Goal: Find specific page/section: Find specific page/section

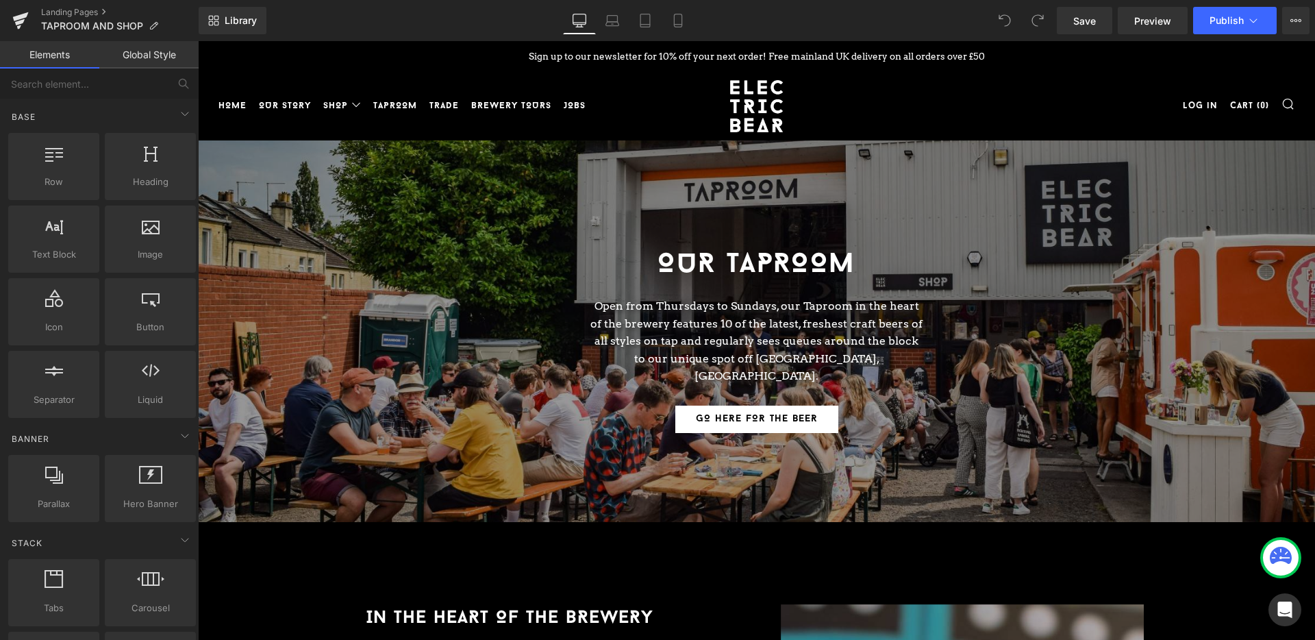
click at [405, 101] on link "TAPROOM" at bounding box center [395, 106] width 44 height 22
click at [57, 14] on link "Landing Pages" at bounding box center [120, 12] width 158 height 11
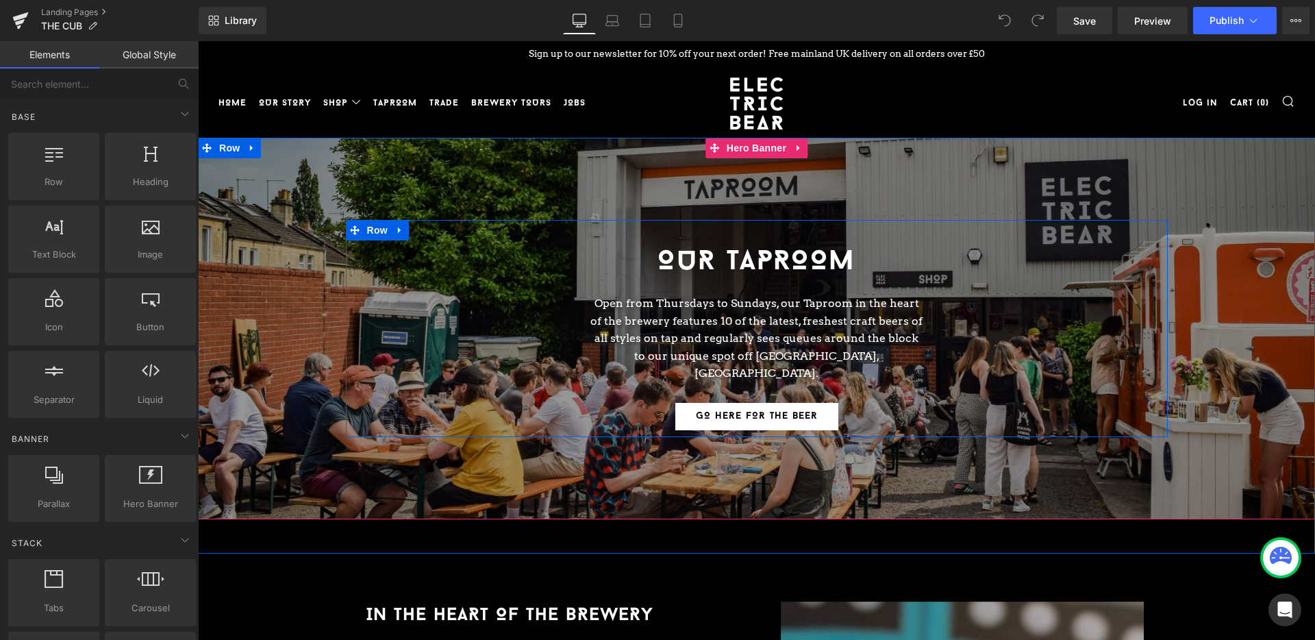
scroll to position [3, 0]
click at [745, 260] on div "OUR TAPROOM Heading" at bounding box center [757, 262] width 336 height 44
click at [745, 260] on h1 "OUR TAPROOM" at bounding box center [757, 262] width 336 height 44
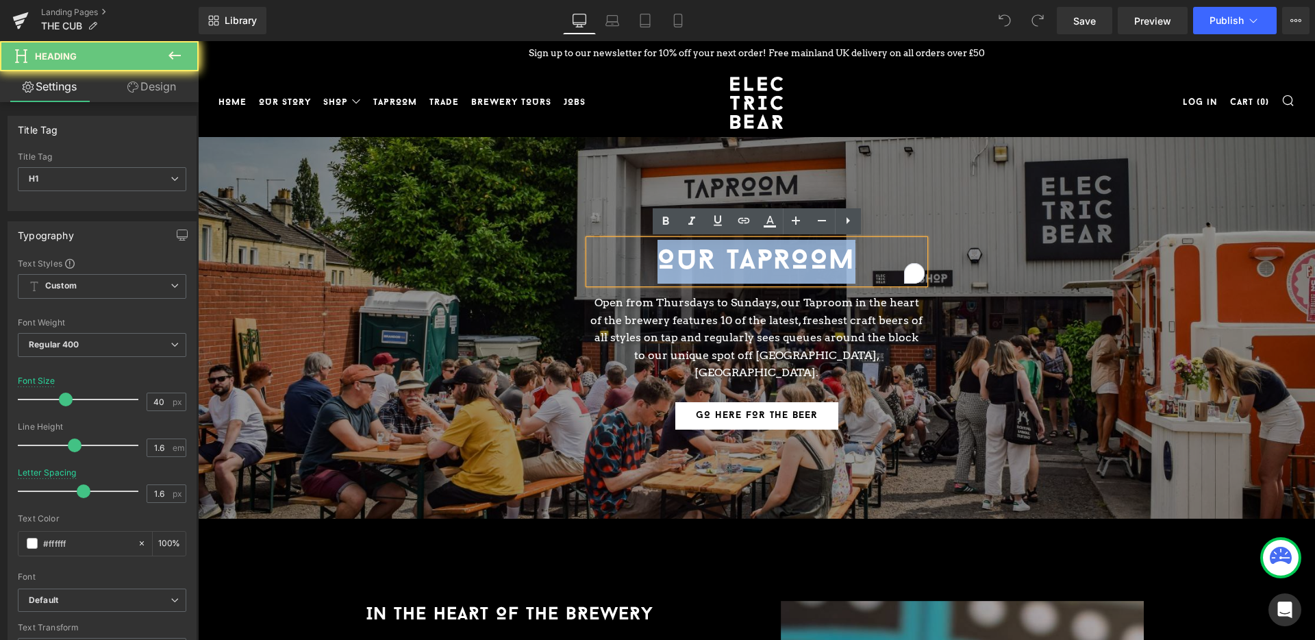
click at [745, 260] on h1 "OUR TAPROOM" at bounding box center [757, 262] width 336 height 44
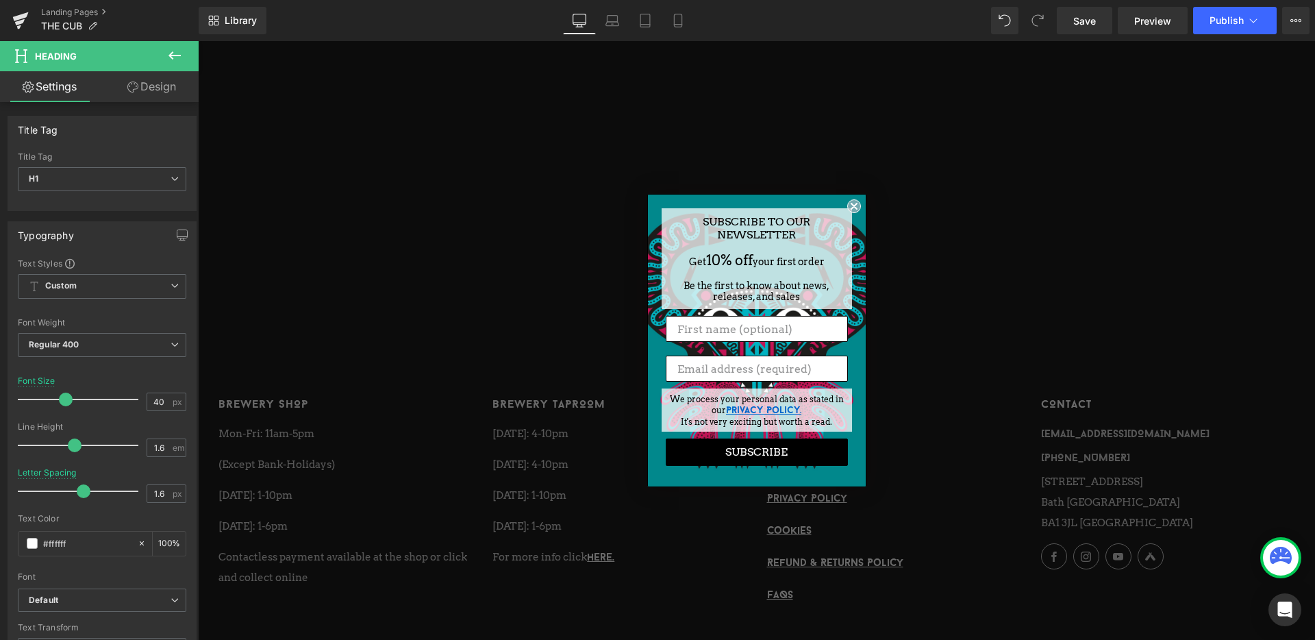
scroll to position [5562, 0]
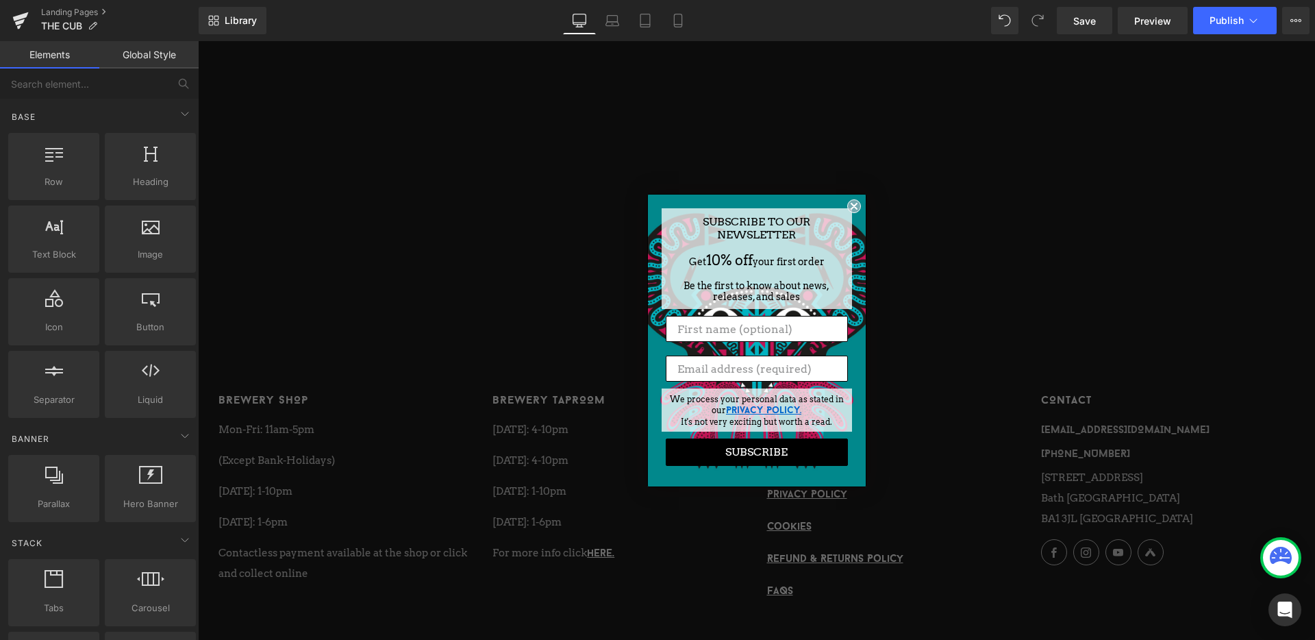
click at [853, 206] on icon "Close dialog" at bounding box center [853, 205] width 5 height 5
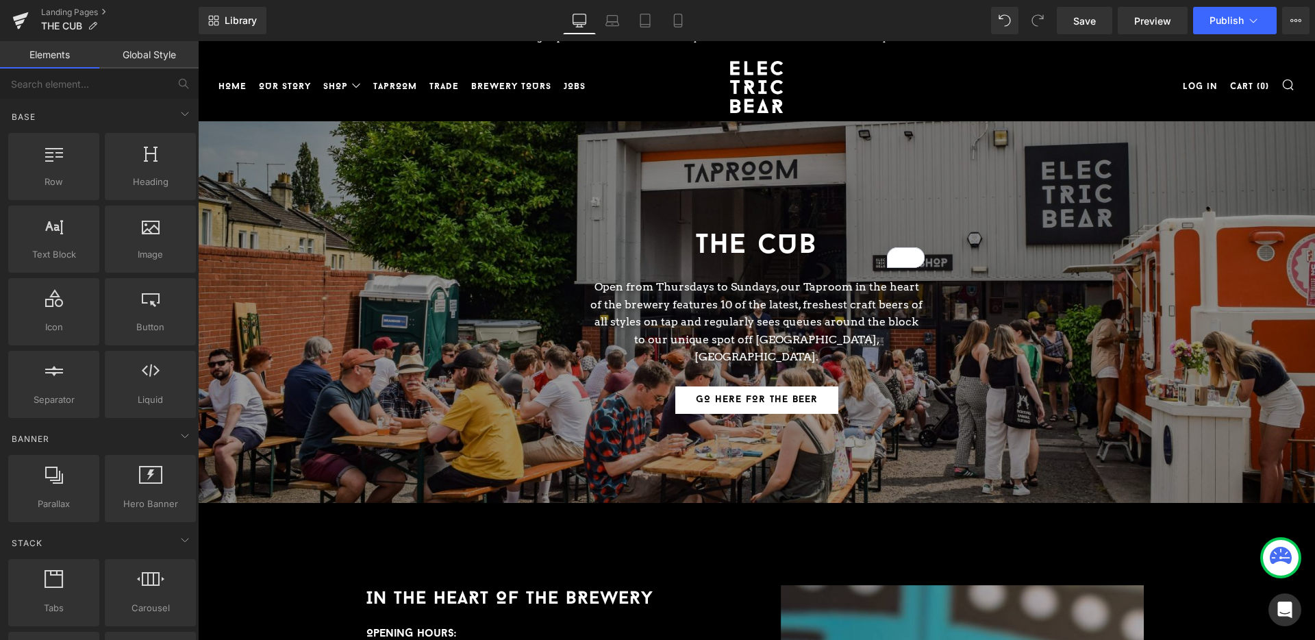
scroll to position [0, 0]
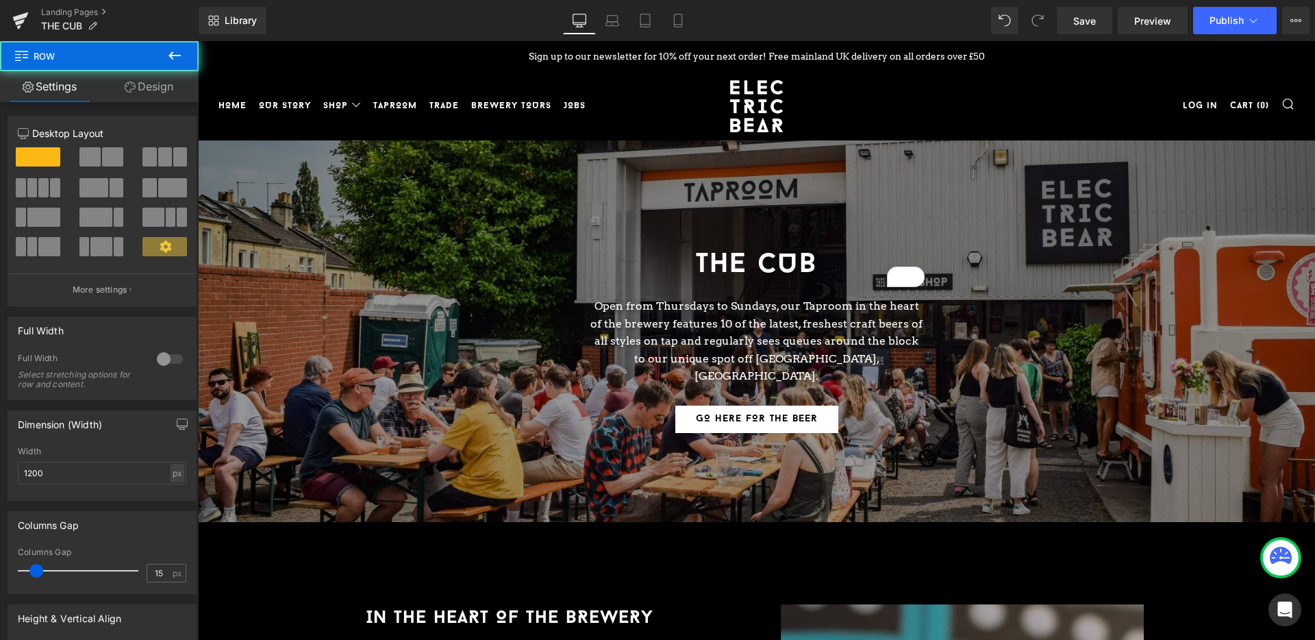
click at [198, 41] on div at bounding box center [198, 41] width 0 height 0
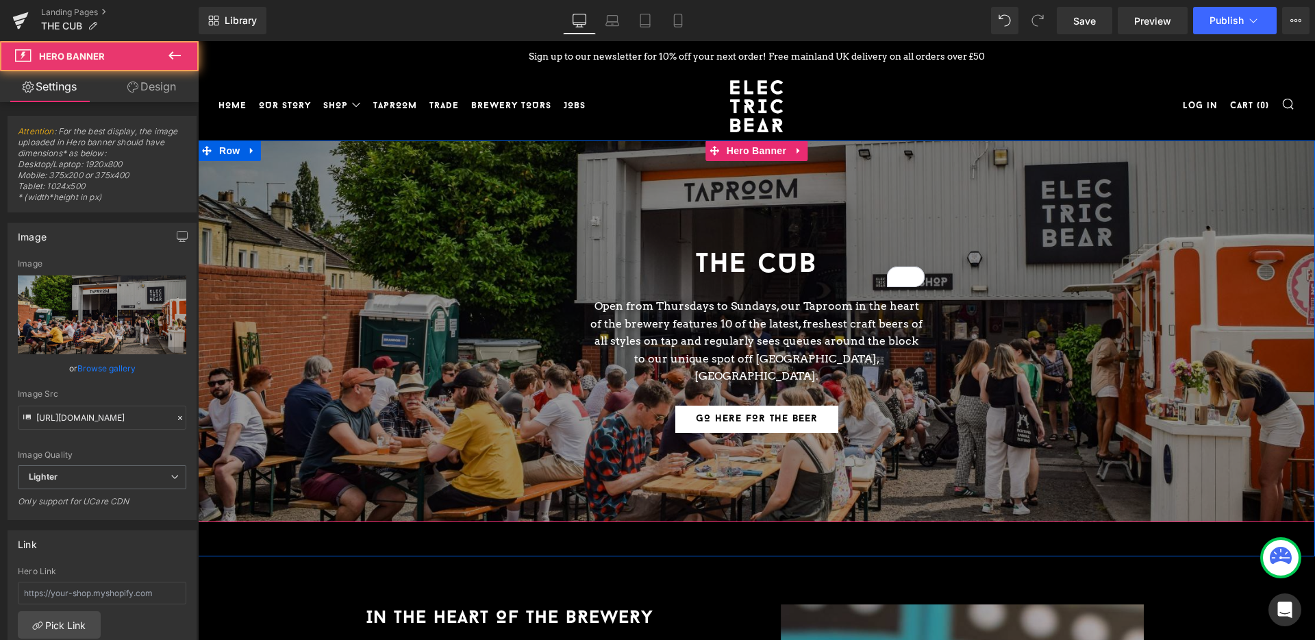
click at [439, 182] on div at bounding box center [756, 330] width 1117 height 381
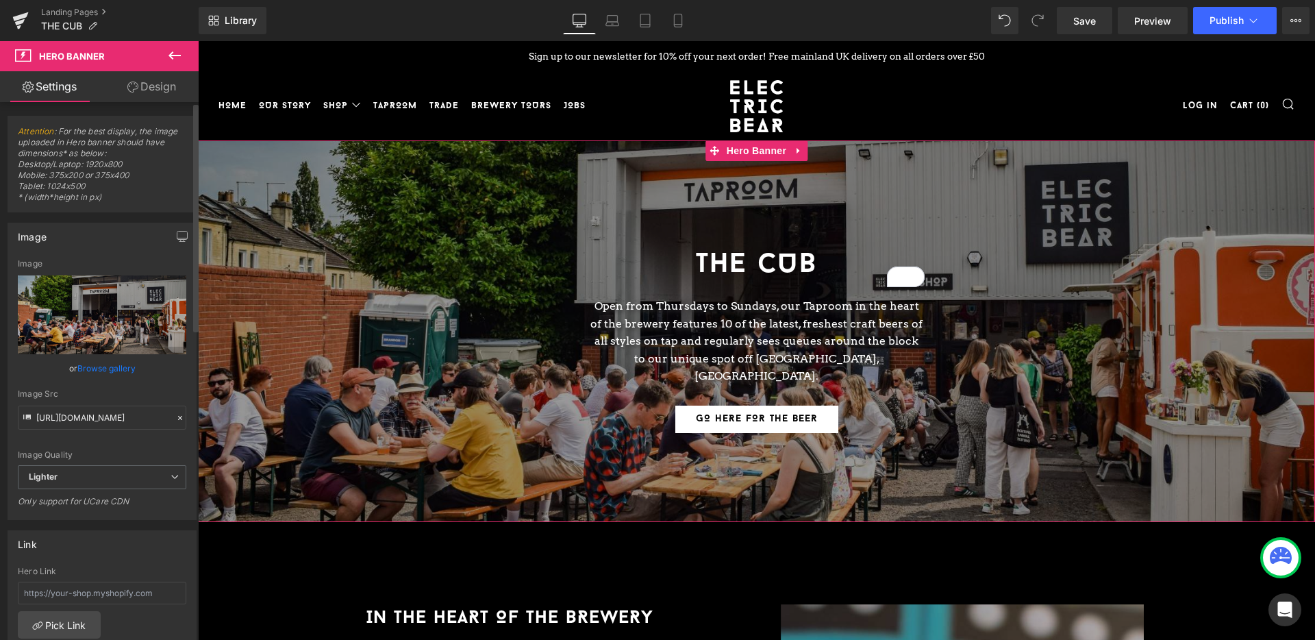
drag, startPoint x: 61, startPoint y: 133, endPoint x: 112, endPoint y: 187, distance: 74.6
click at [112, 187] on span "Attention : For the best display, the image uploaded in Hero banner should have…" at bounding box center [102, 169] width 168 height 86
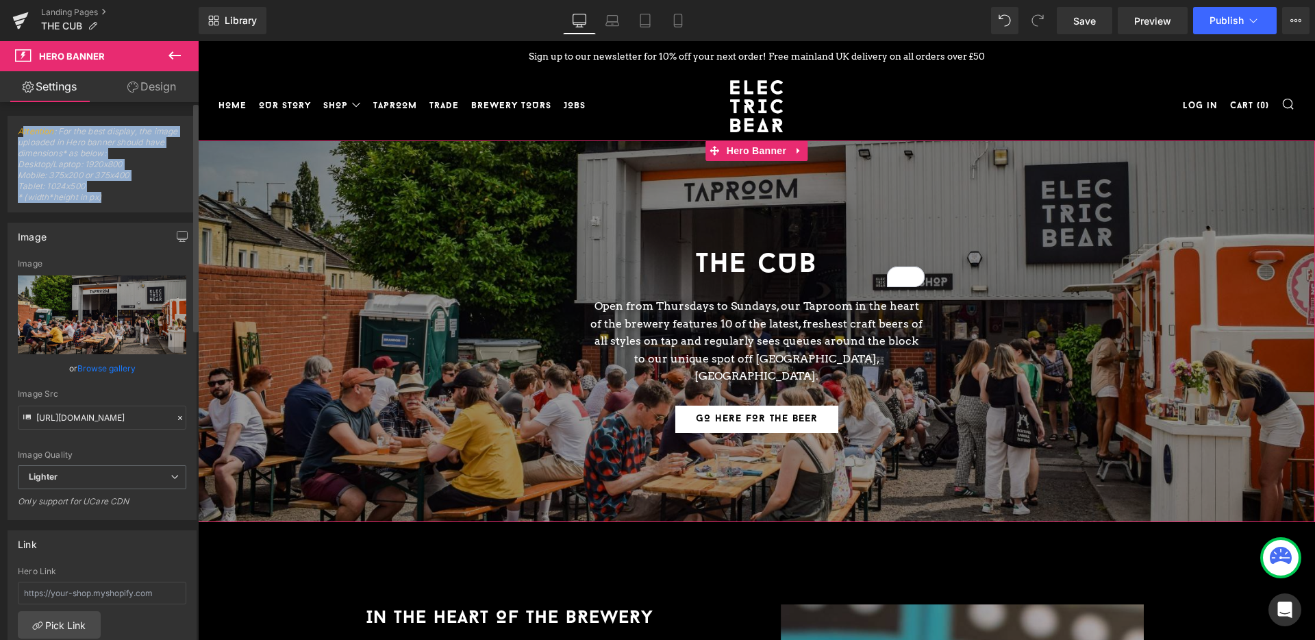
drag, startPoint x: 113, startPoint y: 196, endPoint x: 24, endPoint y: 125, distance: 113.6
click at [21, 126] on span "Attention : For the best display, the image uploaded in Hero banner should have…" at bounding box center [102, 169] width 168 height 86
copy span "ttention : For the best display, the image uploaded in Hero banner should have …"
